Goal: Task Accomplishment & Management: Use online tool/utility

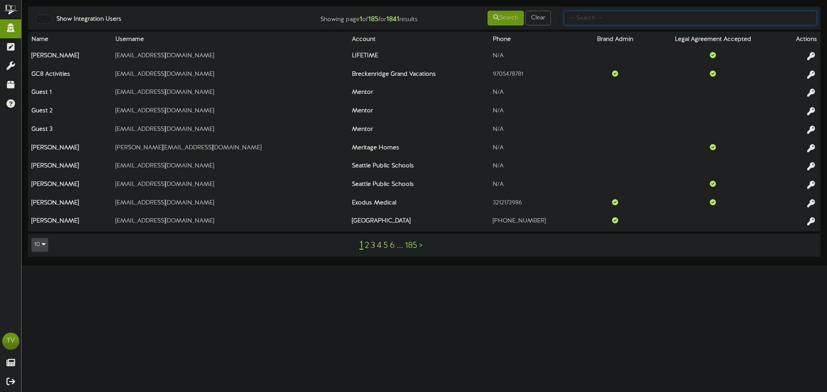
click at [606, 19] on input "text" at bounding box center [690, 18] width 253 height 15
type input "piclr"
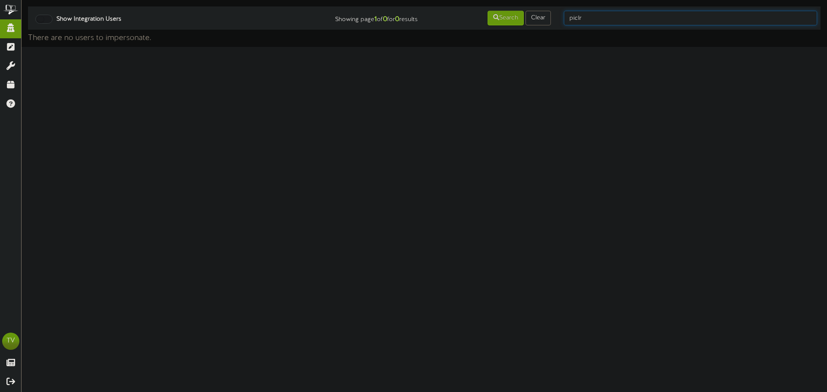
click at [578, 22] on input "piclr" at bounding box center [690, 18] width 253 height 15
type input "picklr"
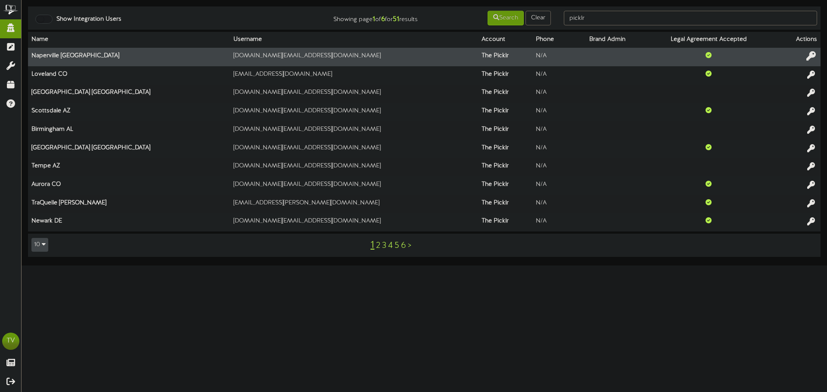
click at [809, 55] on icon at bounding box center [810, 55] width 9 height 9
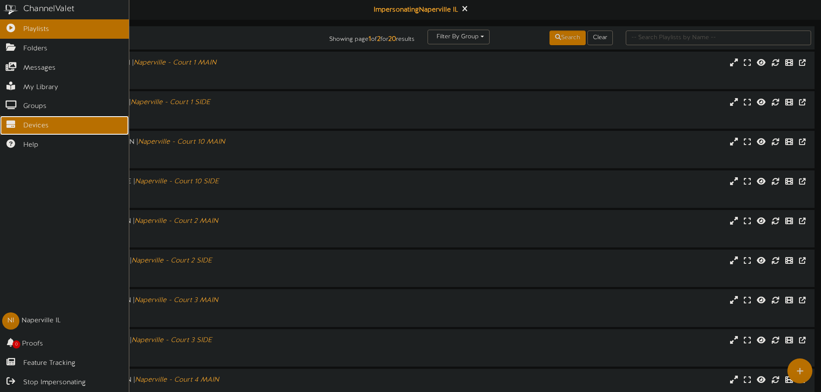
click at [43, 124] on span "Devices" at bounding box center [35, 126] width 25 height 10
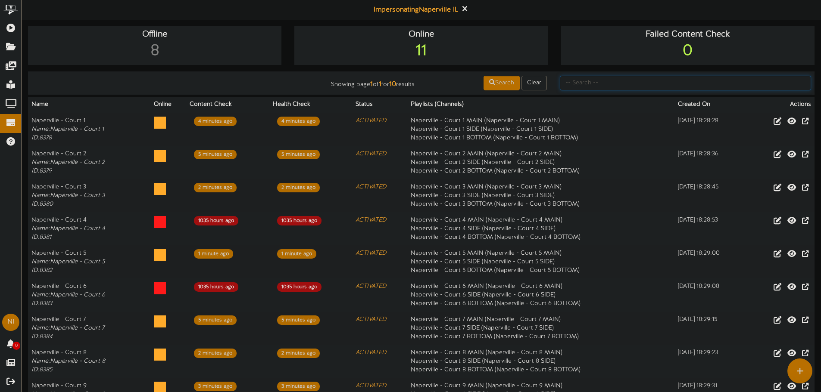
click at [740, 77] on input "text" at bounding box center [685, 83] width 251 height 15
type input "villa"
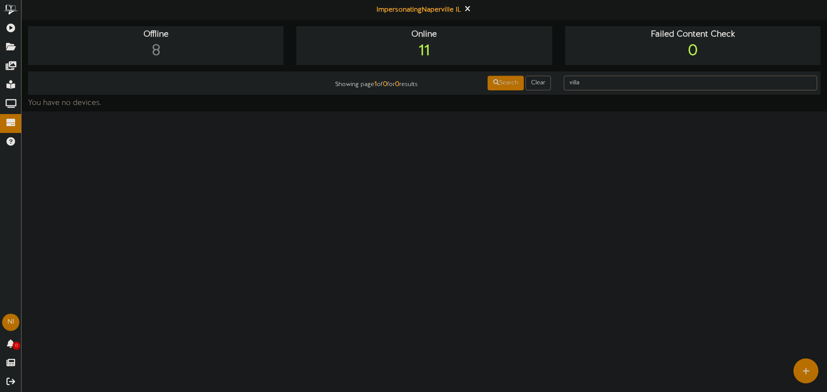
click at [579, 92] on td "Showing page 1 of 0 for 0 results Search Clear villa" at bounding box center [424, 83] width 793 height 23
click at [575, 84] on input "villa" at bounding box center [690, 83] width 253 height 15
type input "park"
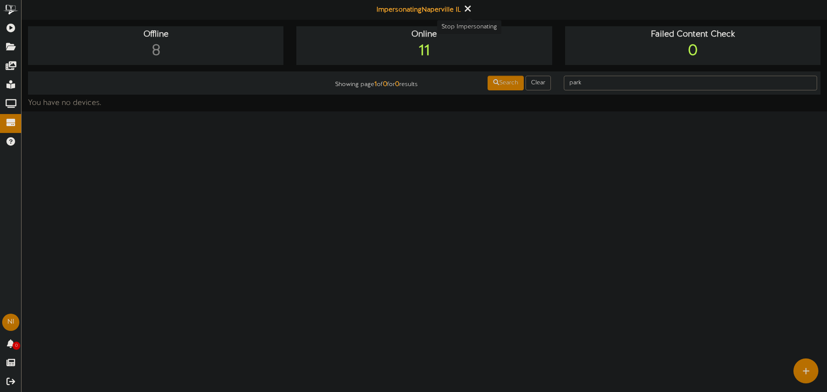
click at [468, 13] on icon at bounding box center [468, 8] width 6 height 9
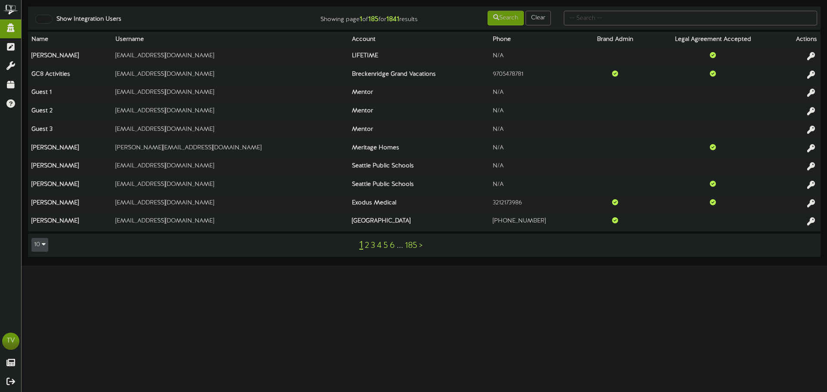
click at [600, 27] on td "Show Integration Users Showing page 1 of 185 for 1841 results Search Clear" at bounding box center [424, 17] width 793 height 23
click at [600, 23] on input "text" at bounding box center [690, 18] width 253 height 15
type input "Picklr"
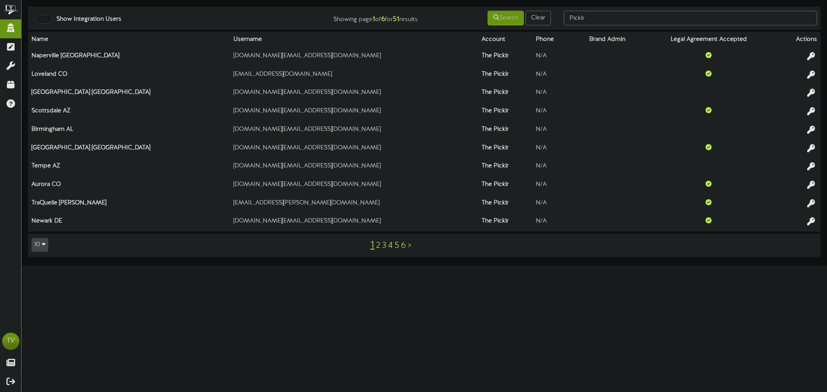
click at [377, 244] on link "2" at bounding box center [378, 245] width 4 height 9
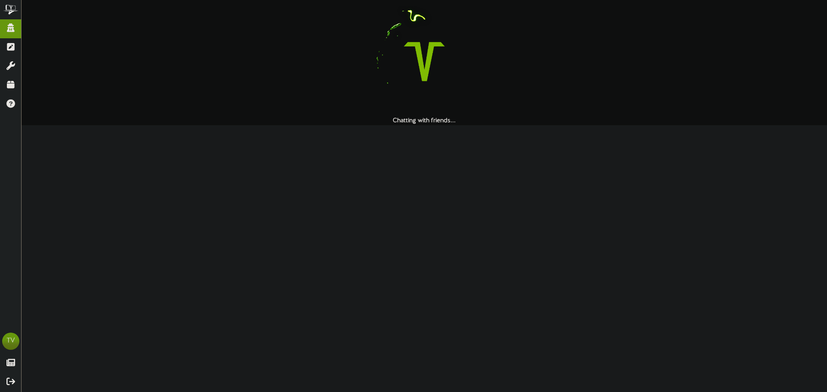
click at [359, 125] on html "ChannelValet Impersonate Content Portal Misc Tools Audit Records Help TV Tyler …" at bounding box center [413, 62] width 827 height 125
click at [611, 125] on html "ChannelValet Impersonate Content Portal Misc Tools Audit Records Help TV Tyler …" at bounding box center [413, 62] width 827 height 125
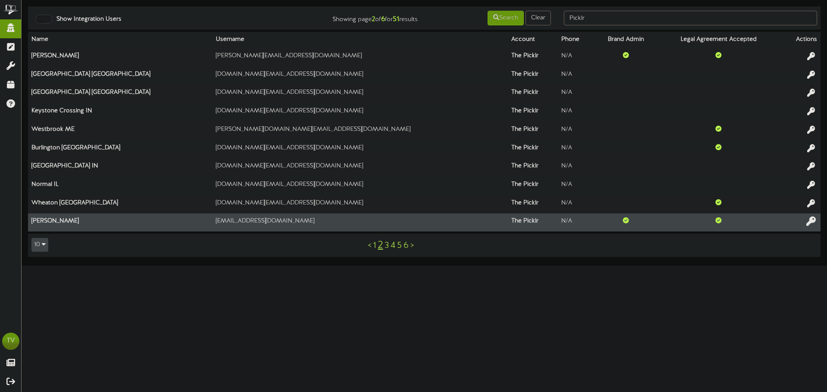
click at [810, 222] on icon at bounding box center [810, 221] width 9 height 9
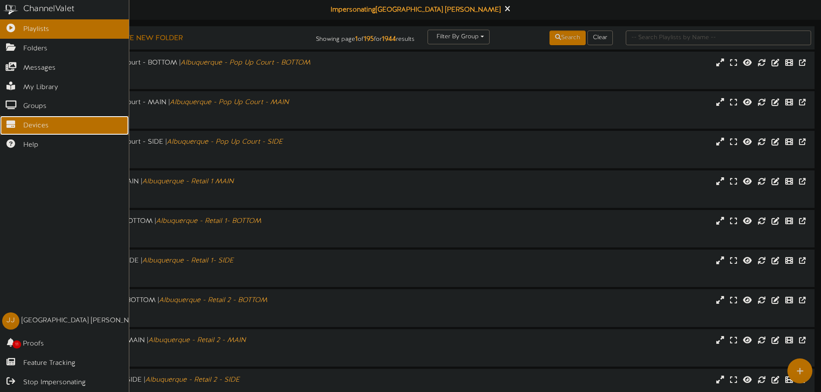
click at [15, 125] on link "Devices" at bounding box center [64, 125] width 129 height 19
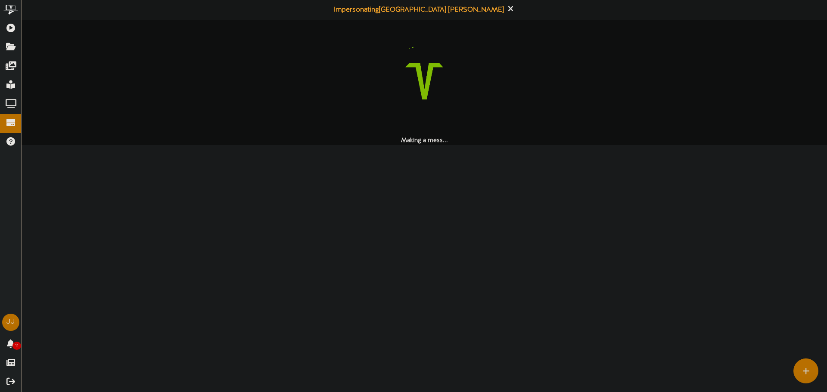
click at [491, 145] on html "ChannelValet Playlists Folders Messages My Library Groups Devices Help JJ Jena …" at bounding box center [413, 72] width 827 height 145
click at [440, 101] on img at bounding box center [424, 81] width 110 height 110
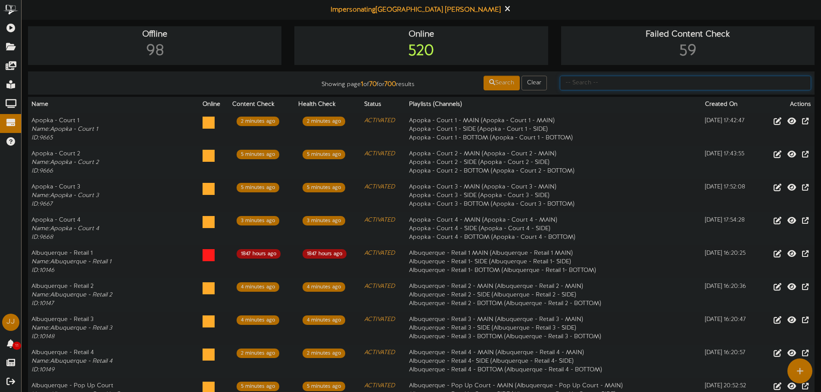
click at [633, 83] on input "text" at bounding box center [685, 83] width 251 height 15
type input "Villa Park"
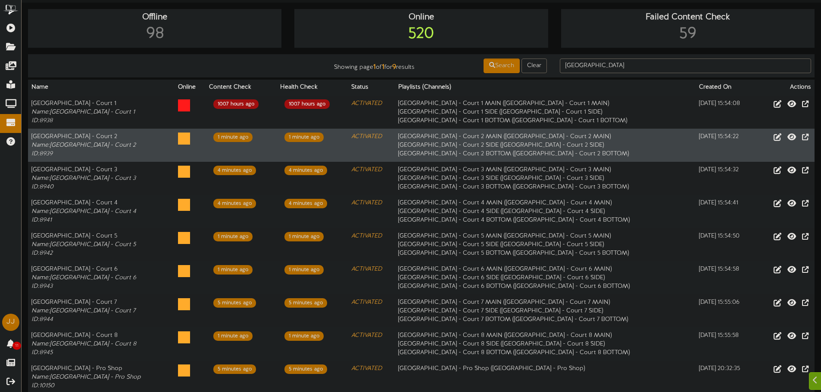
scroll to position [43, 0]
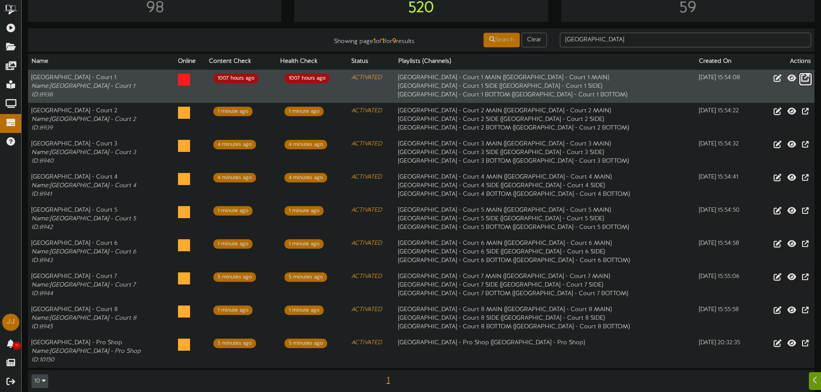
click at [807, 81] on icon at bounding box center [805, 77] width 8 height 9
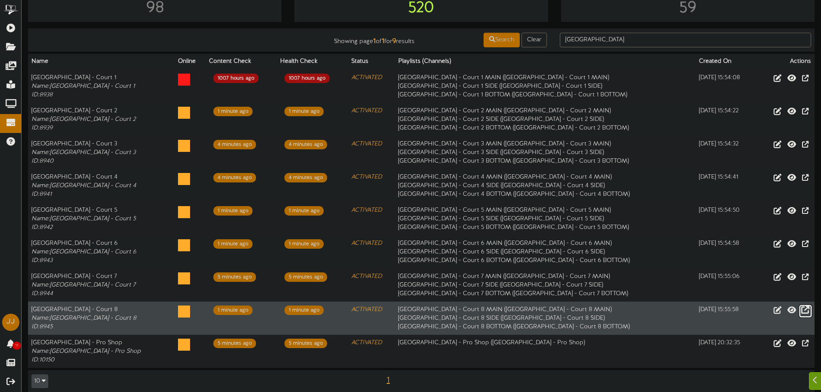
click at [801, 312] on icon at bounding box center [805, 309] width 8 height 9
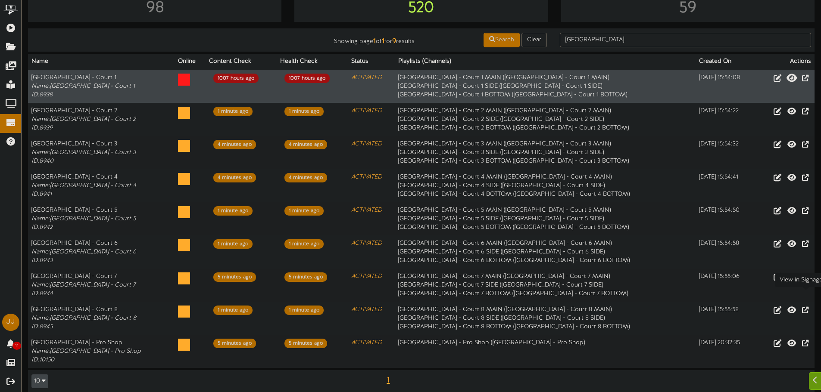
click at [790, 81] on icon at bounding box center [791, 77] width 10 height 9
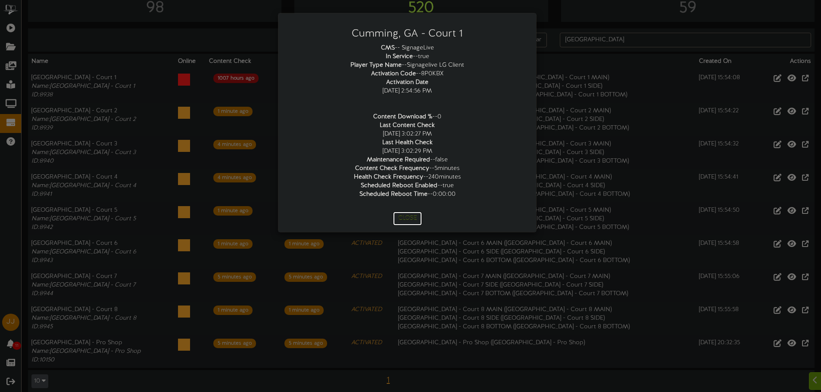
click at [407, 218] on button "Close" at bounding box center [407, 219] width 29 height 14
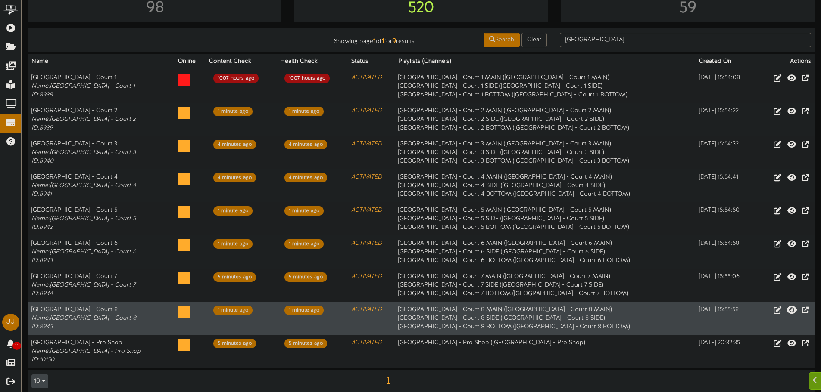
click at [790, 308] on icon at bounding box center [791, 309] width 10 height 9
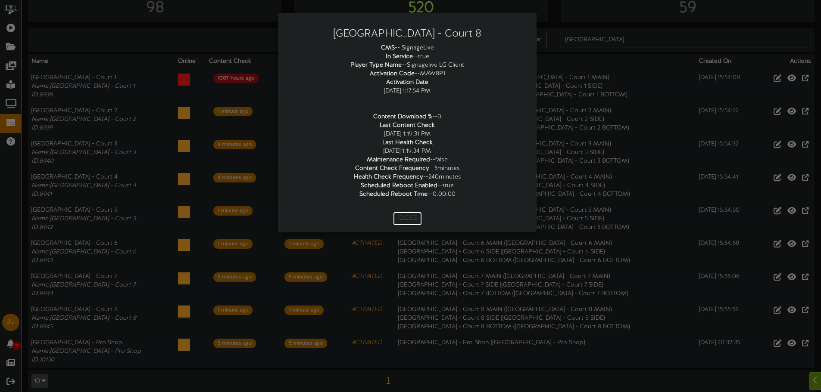
click at [409, 219] on button "Close" at bounding box center [407, 219] width 29 height 14
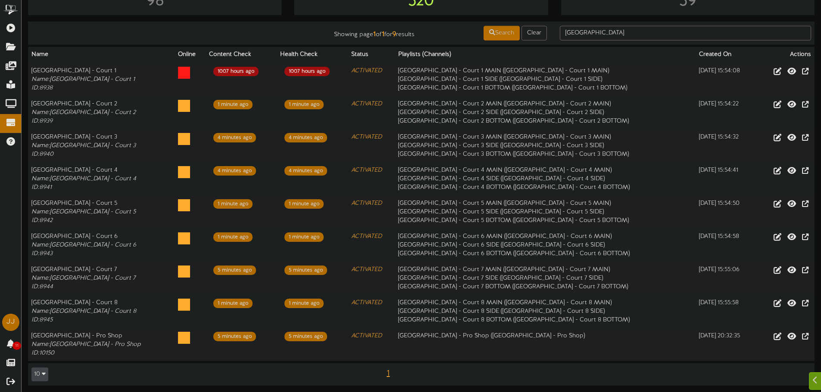
scroll to position [52, 0]
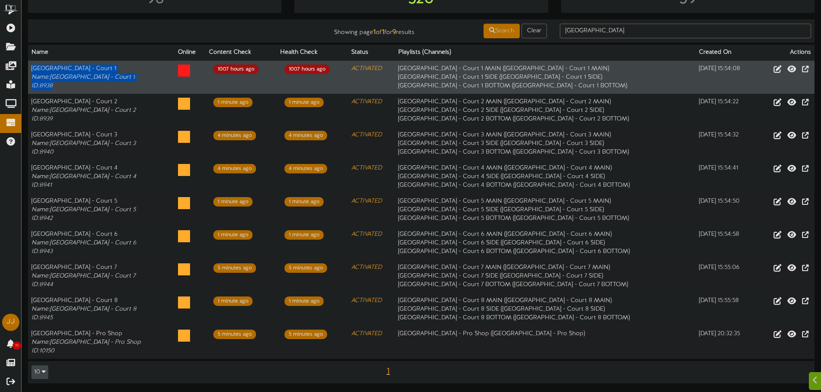
drag, startPoint x: 33, startPoint y: 70, endPoint x: 77, endPoint y: 90, distance: 48.6
click at [77, 90] on td "Villa Park - Court 1 Name: Villa Park - Court 1 ID: 8938" at bounding box center [101, 78] width 146 height 34
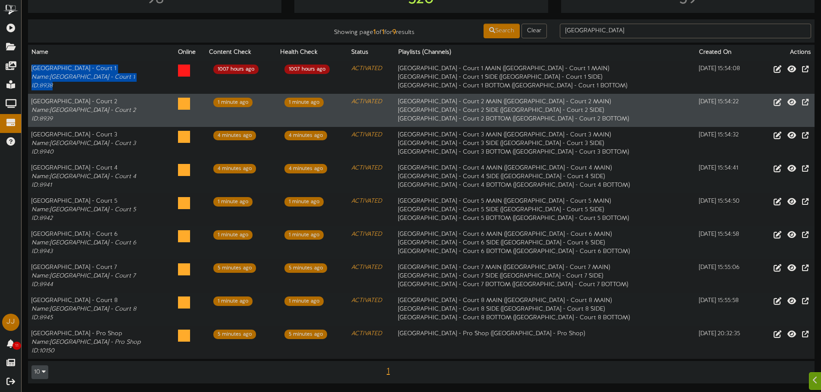
copy td "Villa Park - Court 1 Name: Villa Park - Court 1 ID: 8938"
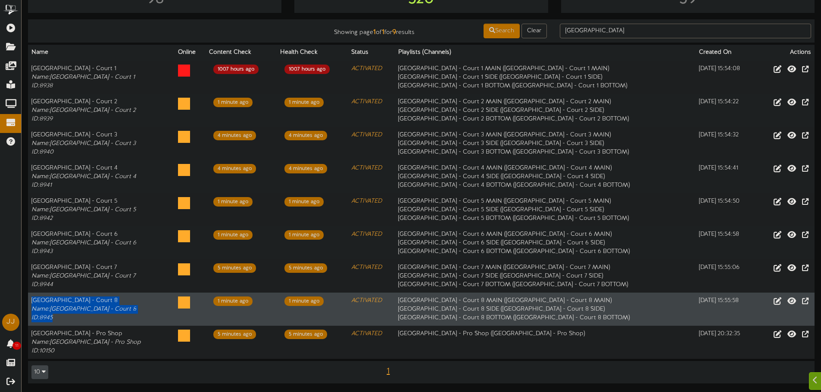
drag, startPoint x: 32, startPoint y: 303, endPoint x: 65, endPoint y: 317, distance: 36.1
click at [65, 317] on td "Villa Park - Court 8 Name: Villa Park - Court 8 ID: 8945" at bounding box center [101, 309] width 146 height 33
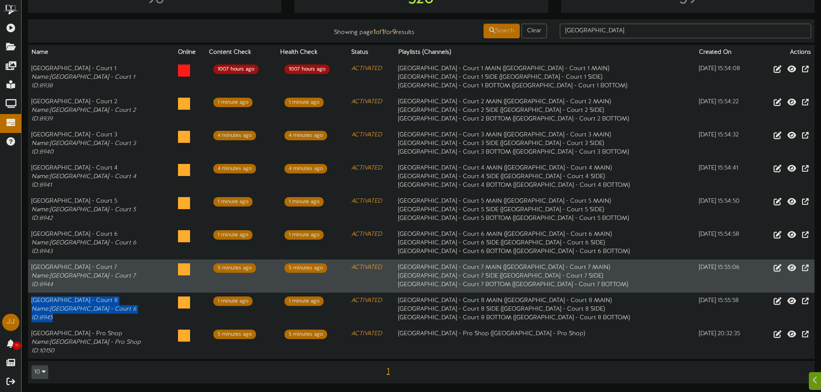
copy td "Villa Park - Court 8 Name: Villa Park - Court 8 ID: 8945"
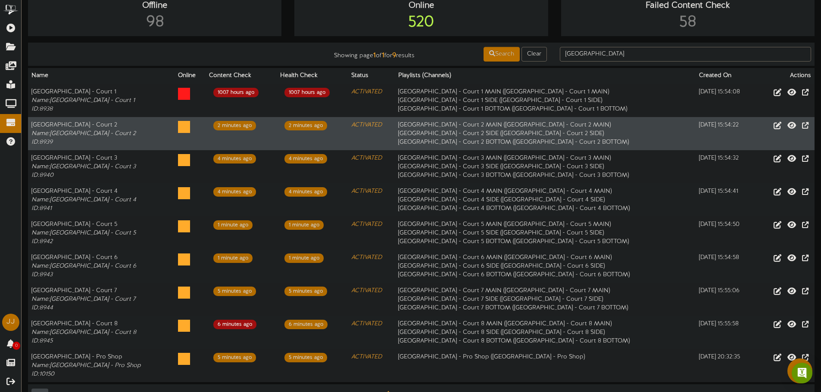
scroll to position [43, 0]
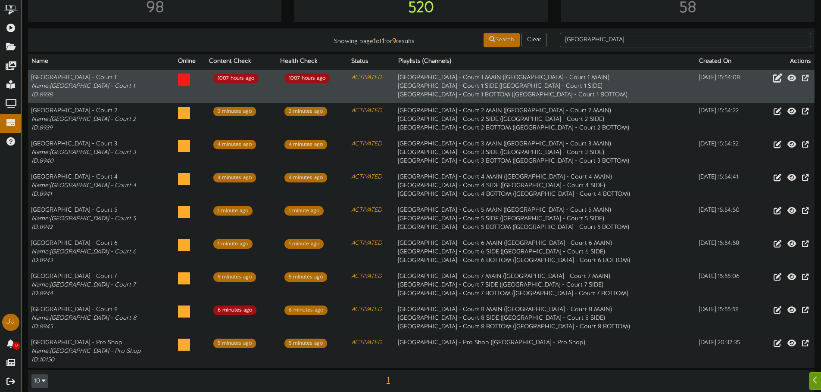
click at [784, 79] on button at bounding box center [777, 78] width 15 height 13
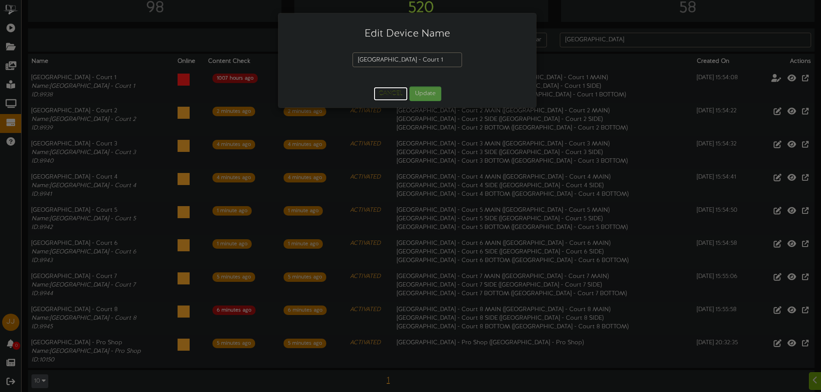
click at [392, 96] on button "Cancel" at bounding box center [390, 94] width 34 height 14
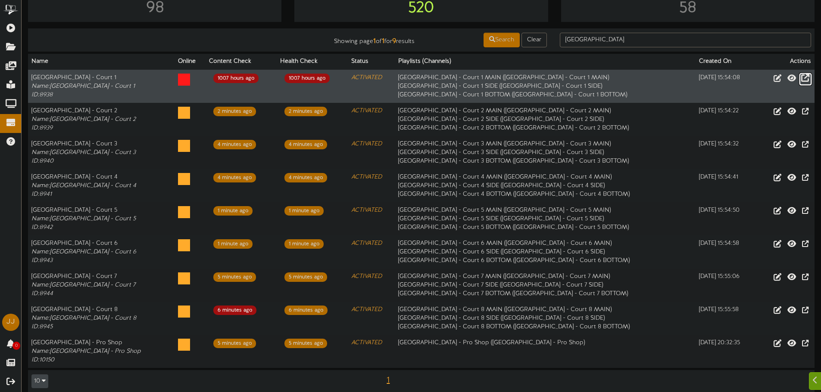
click at [803, 79] on icon at bounding box center [805, 77] width 8 height 9
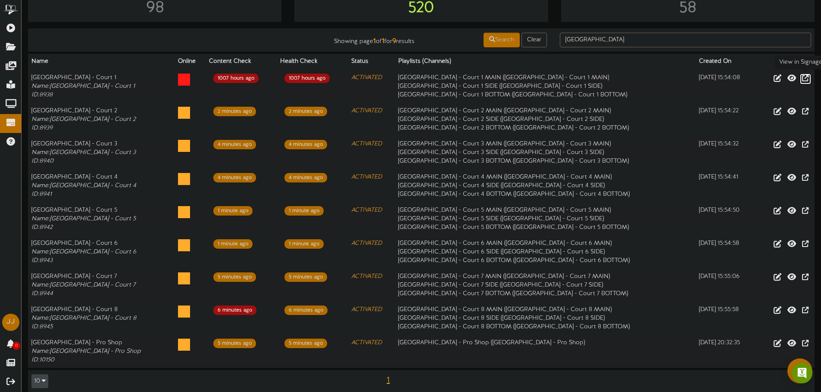
scroll to position [0, 0]
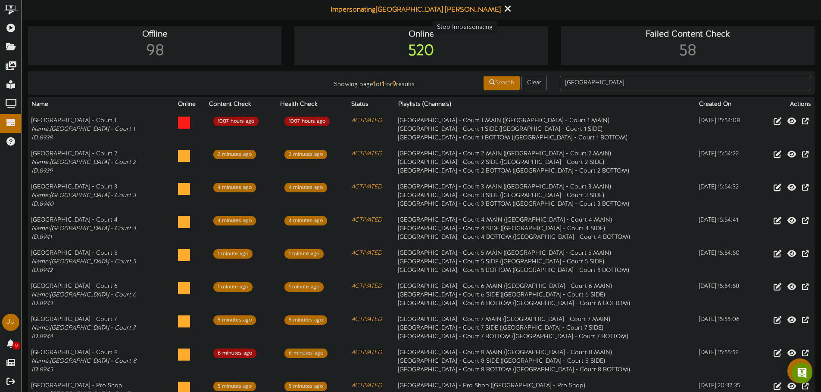
click at [504, 9] on icon at bounding box center [507, 8] width 6 height 9
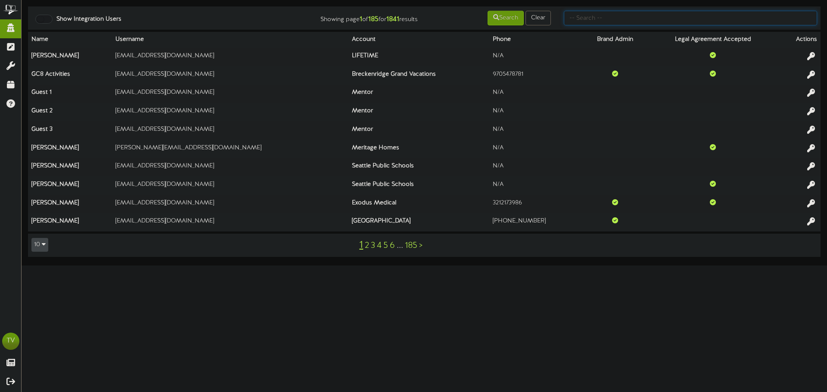
click at [617, 15] on input "text" at bounding box center [690, 18] width 253 height 15
click at [659, 23] on input "text" at bounding box center [690, 18] width 253 height 15
type input "christian"
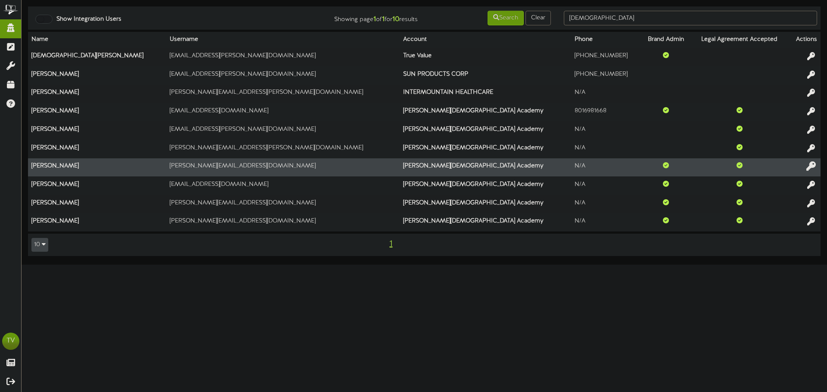
click at [815, 169] on icon at bounding box center [810, 166] width 9 height 9
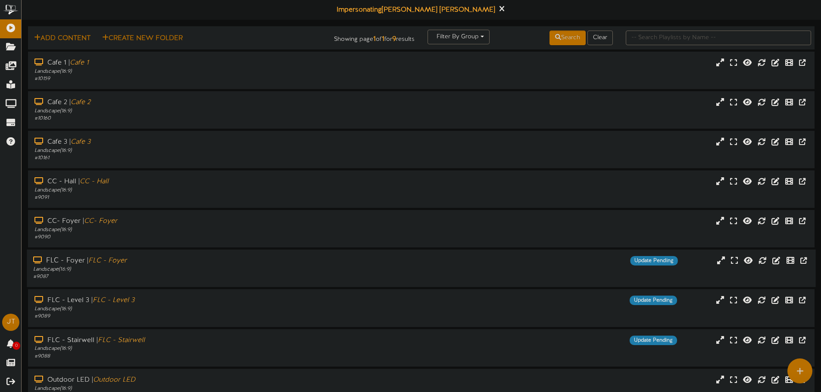
click at [147, 263] on div "FLC - Foyer | FLC - Foyer" at bounding box center [191, 261] width 316 height 10
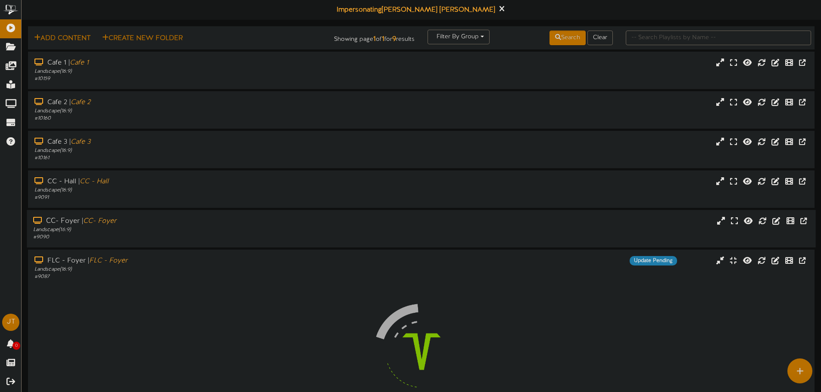
click at [145, 233] on div "Landscape ( 16:9 )" at bounding box center [191, 230] width 316 height 7
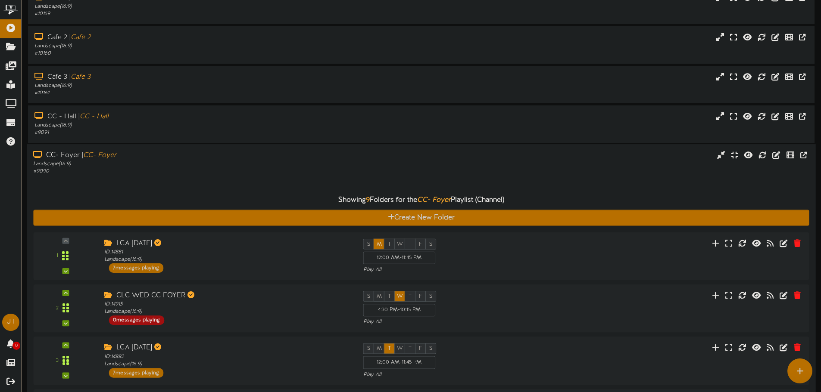
scroll to position [62, 0]
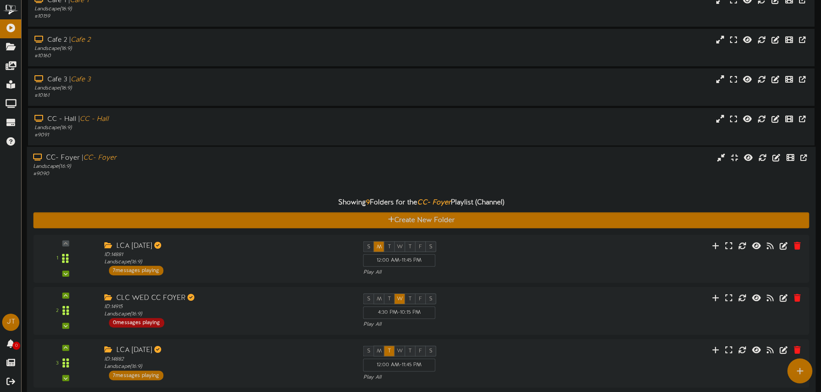
click at [131, 177] on div "# 9090" at bounding box center [191, 174] width 316 height 7
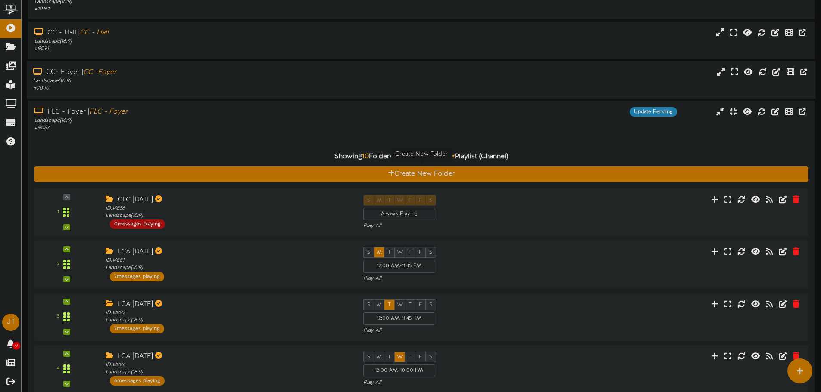
scroll to position [149, 0]
click at [766, 114] on icon at bounding box center [762, 110] width 9 height 9
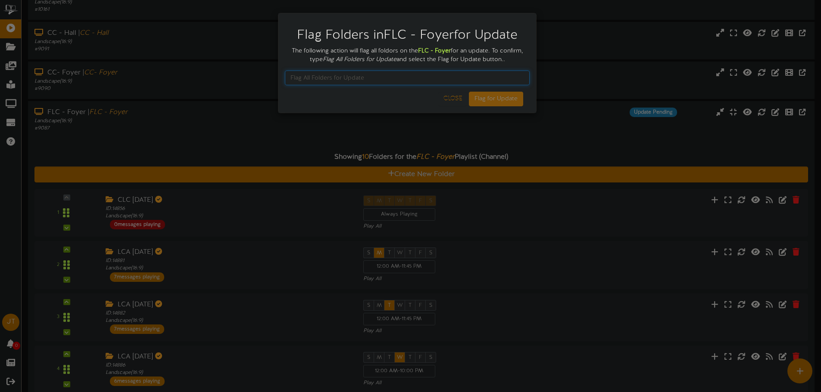
click at [459, 82] on input "text" at bounding box center [407, 78] width 245 height 15
type input "Flag All Folders for Update"
click at [504, 104] on button "Flag for Update" at bounding box center [496, 99] width 54 height 15
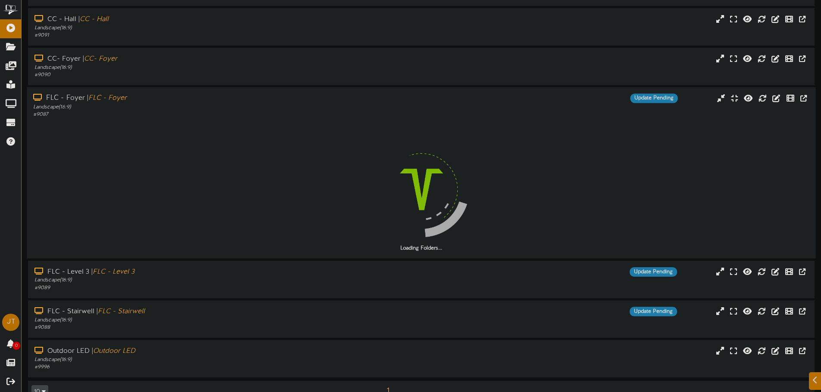
scroll to position [172, 0]
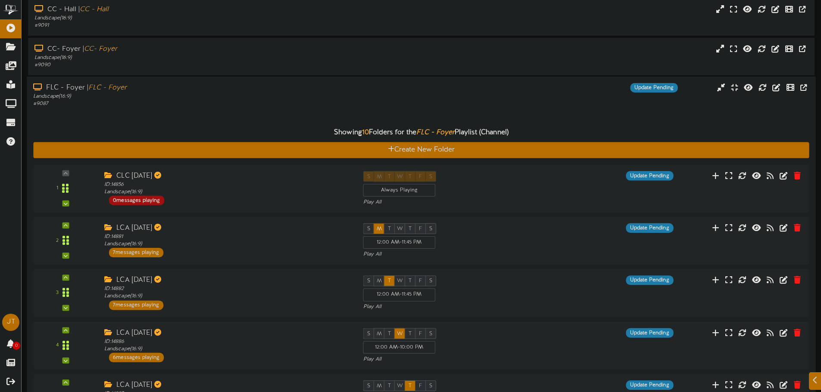
click at [181, 124] on div "Showing 10 Folders for the FLC - Foyer Playlist (Channel)" at bounding box center [421, 133] width 788 height 19
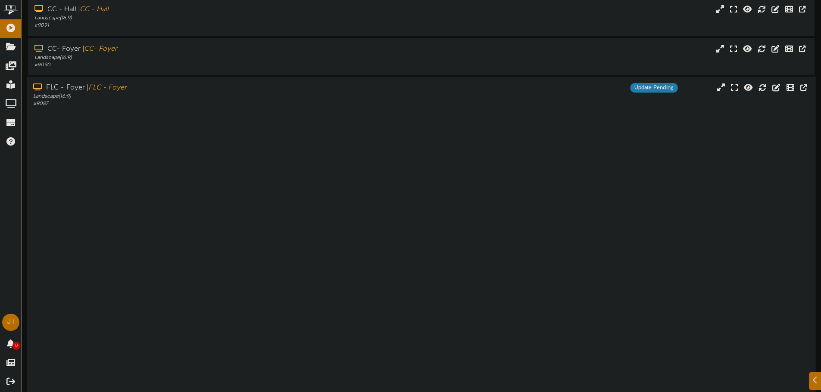
scroll to position [49, 0]
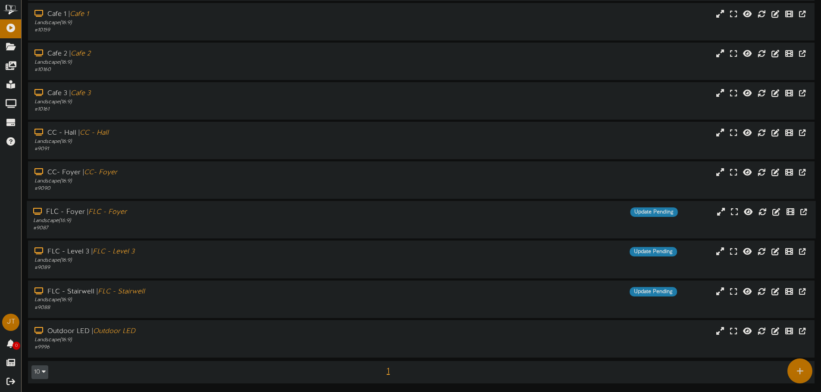
click at [175, 203] on div "FLC - Foyer | FLC - Foyer Landscape ( 16:9 ) # 9087 Update Pending" at bounding box center [421, 219] width 788 height 37
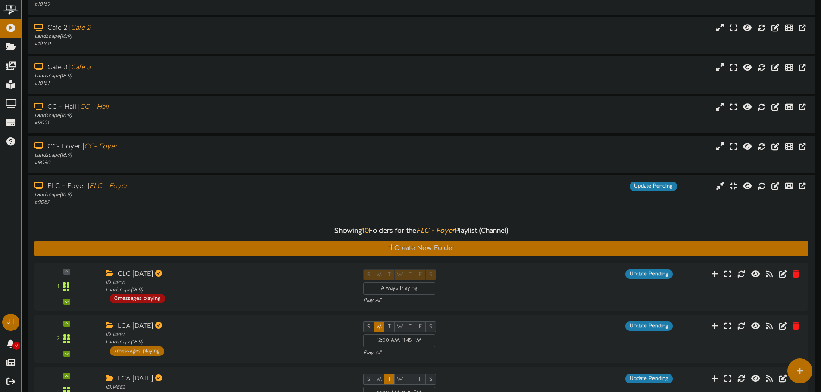
scroll to position [0, 0]
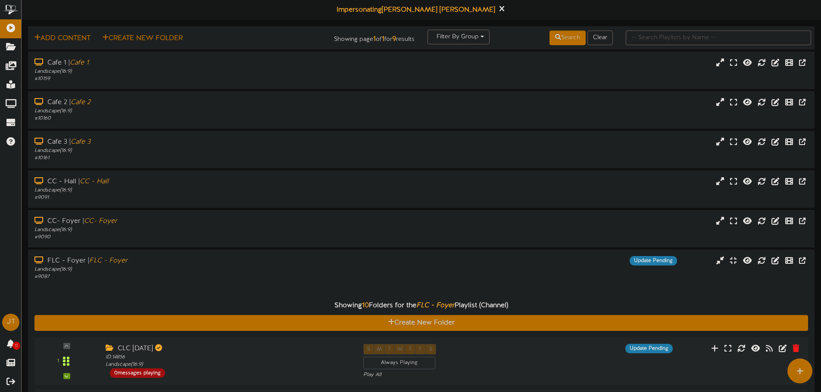
drag, startPoint x: 309, startPoint y: 47, endPoint x: 354, endPoint y: 14, distance: 54.9
click at [462, 9] on div "Impersonating Jessica Turner" at bounding box center [421, 10] width 799 height 20
click at [496, 9] on button at bounding box center [501, 9] width 11 height 13
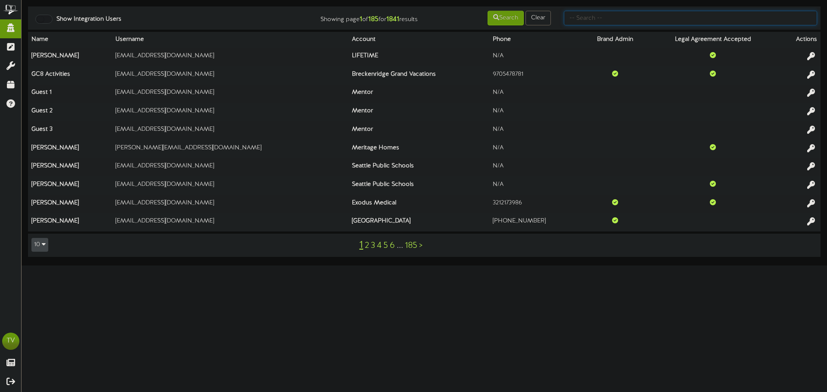
click at [678, 21] on input "text" at bounding box center [690, 18] width 253 height 15
paste input "Centene"
type input "Centene"
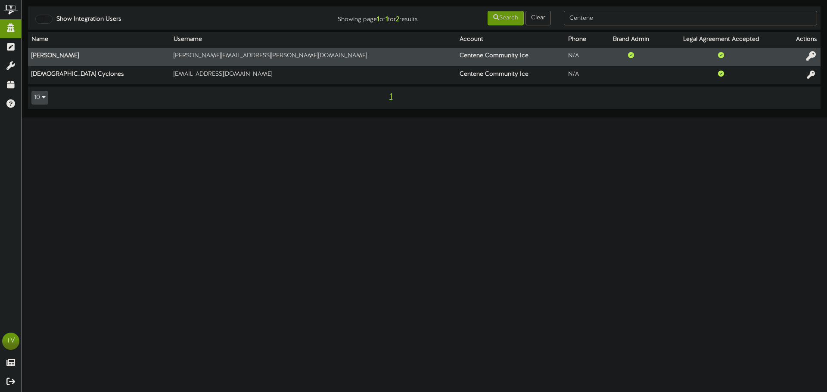
click at [812, 59] on icon at bounding box center [810, 55] width 9 height 9
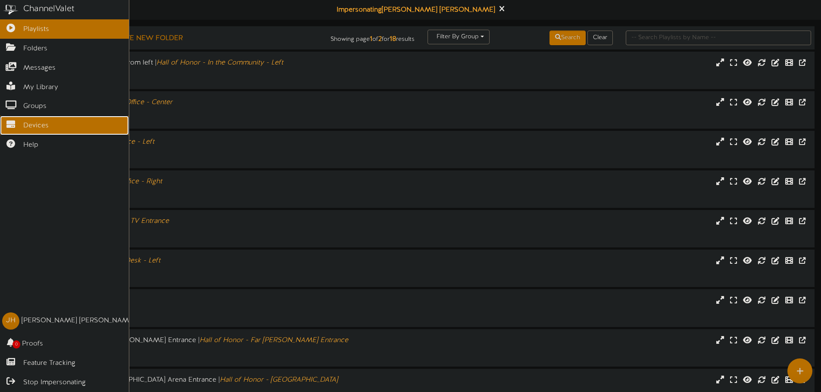
click at [22, 128] on link "Devices" at bounding box center [64, 125] width 129 height 19
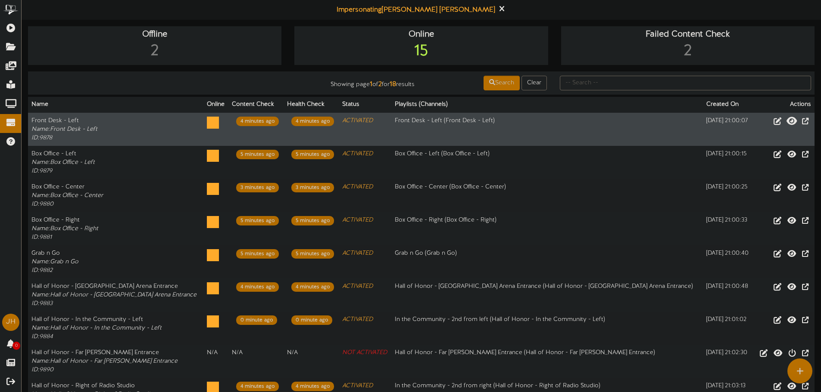
click at [790, 120] on icon at bounding box center [791, 120] width 10 height 9
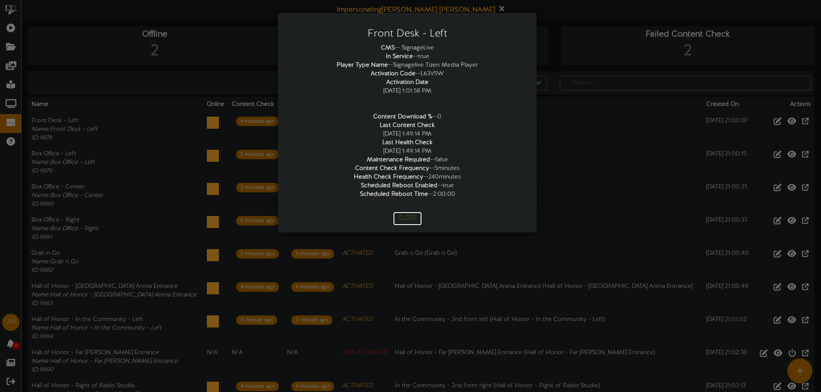
click at [410, 215] on button "Close" at bounding box center [407, 219] width 29 height 14
